Goal: Book appointment/travel/reservation

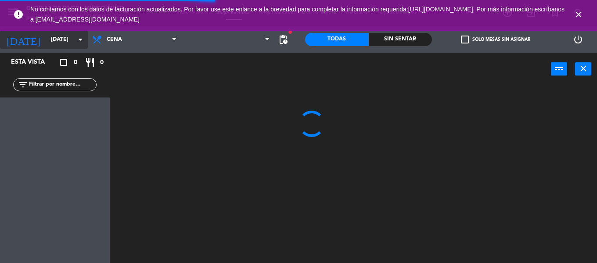
click at [78, 33] on input "[DATE]" at bounding box center [84, 39] width 74 height 15
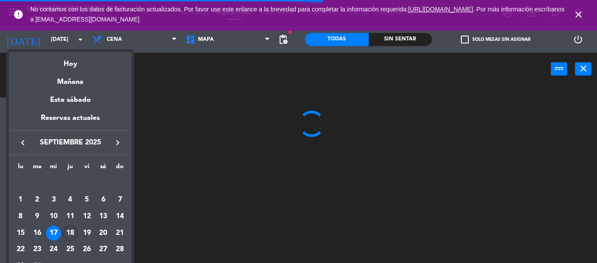
click at [72, 234] on div "18" at bounding box center [70, 233] width 15 height 15
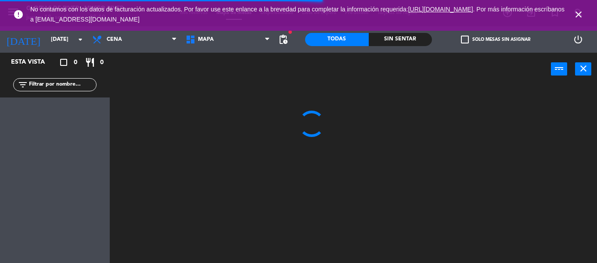
type input "[DEMOGRAPHIC_DATA][DATE]"
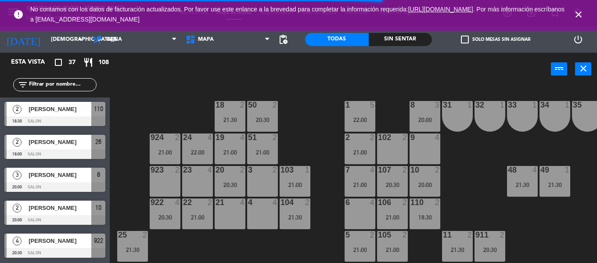
click at [579, 12] on icon "close" at bounding box center [579, 14] width 11 height 11
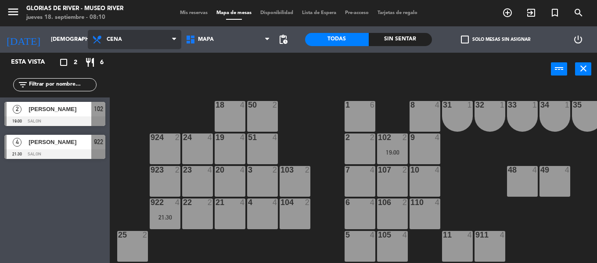
click at [138, 42] on span "Cena" at bounding box center [135, 39] width 94 height 19
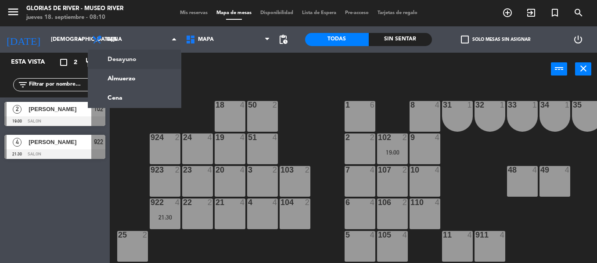
click at [263, 64] on div "power_input close" at bounding box center [330, 69] width 441 height 33
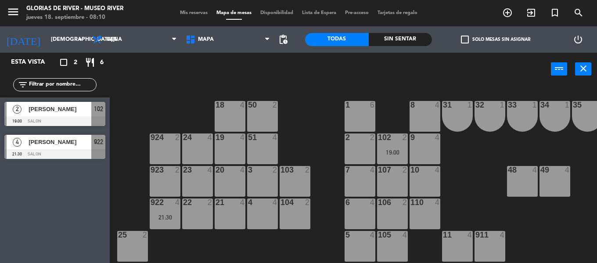
click at [389, 40] on div "Sin sentar" at bounding box center [401, 39] width 64 height 13
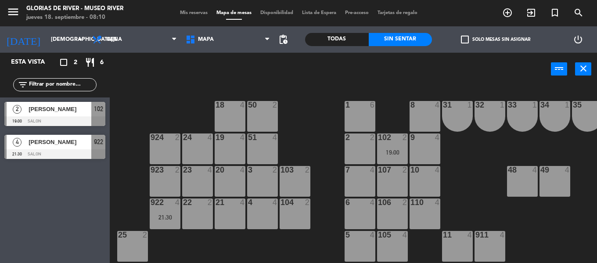
click at [329, 39] on div "Todas" at bounding box center [337, 39] width 64 height 13
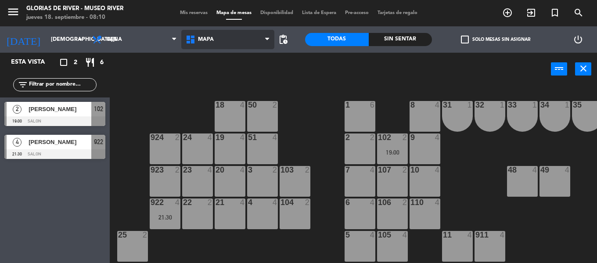
click at [187, 36] on icon at bounding box center [191, 39] width 13 height 11
click at [211, 56] on ng-component "menu Glorias de River - [GEOGRAPHIC_DATA] jueves 18. septiembre - 08:10 Mis res…" at bounding box center [298, 131] width 597 height 263
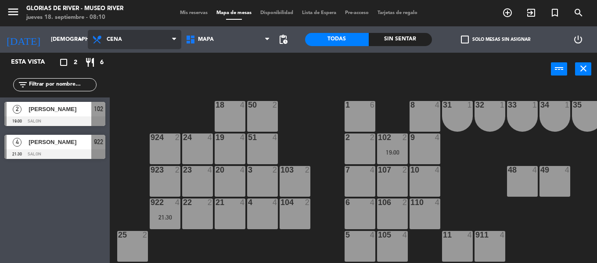
click at [119, 42] on span "Cena" at bounding box center [114, 39] width 15 height 6
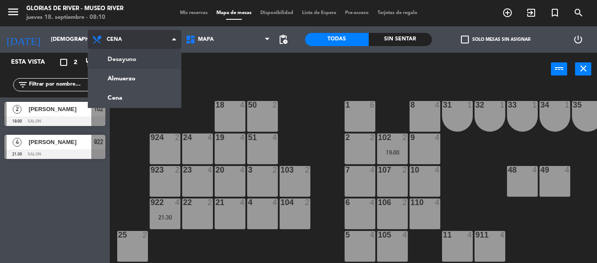
click at [125, 58] on ng-component "menu Glorias de River - [GEOGRAPHIC_DATA] jueves 18. septiembre - 08:10 Mis res…" at bounding box center [298, 131] width 597 height 263
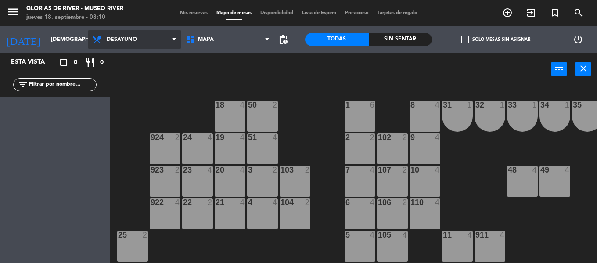
click at [153, 40] on span "Desayuno" at bounding box center [135, 39] width 94 height 19
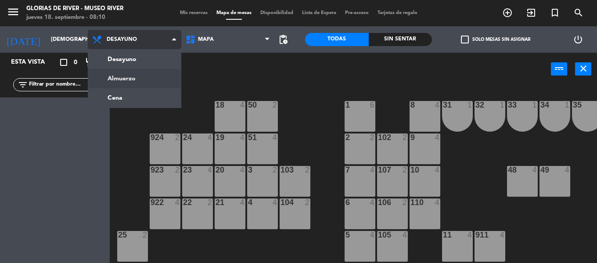
click at [139, 74] on ng-component "menu Glorias de River - [GEOGRAPHIC_DATA] jueves 18. septiembre - 08:10 Mis res…" at bounding box center [298, 131] width 597 height 263
